Goal: Task Accomplishment & Management: Manage account settings

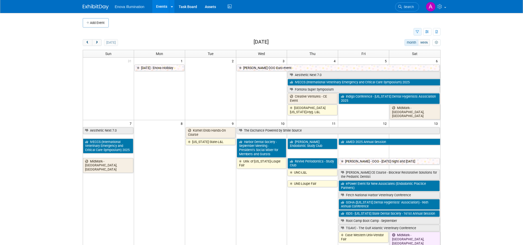
click at [392, 32] on icon "button" at bounding box center [417, 31] width 3 height 3
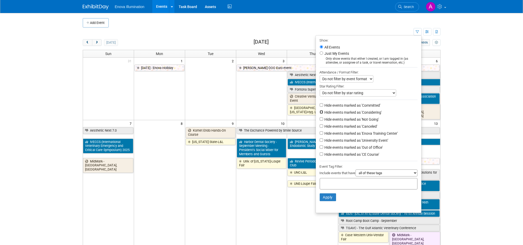
click at [320, 111] on input "Hide events marked as 'Considering'" at bounding box center [321, 111] width 3 height 3
checkbox input "true"
drag, startPoint x: 318, startPoint y: 118, endPoint x: 318, endPoint y: 122, distance: 3.5
click at [320, 118] on input "Hide events marked as 'Not Going'" at bounding box center [321, 118] width 3 height 3
checkbox input "true"
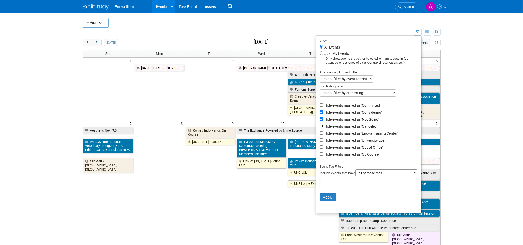
click at [320, 126] on input "Hide events marked as 'Canceled'" at bounding box center [321, 125] width 3 height 3
checkbox input "true"
click at [320, 148] on input "Hide events marked as 'Out of Office'" at bounding box center [321, 146] width 3 height 3
checkbox input "true"
click at [325, 183] on button "Apply" at bounding box center [328, 197] width 17 height 8
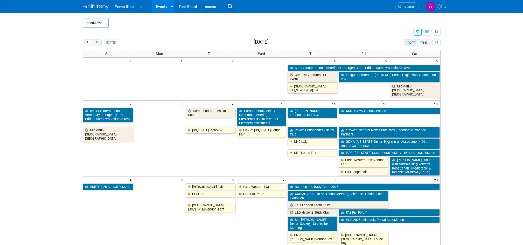
click at [96, 42] on span "next" at bounding box center [97, 42] width 4 height 3
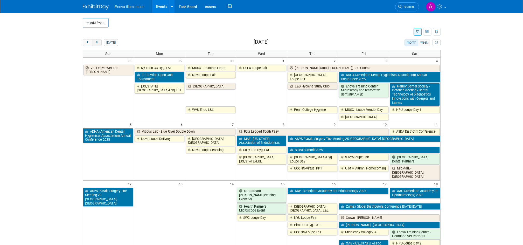
click at [99, 43] on span "next" at bounding box center [97, 42] width 4 height 3
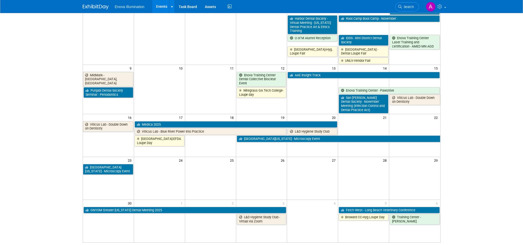
scroll to position [173, 0]
